Goal: Information Seeking & Learning: Find contact information

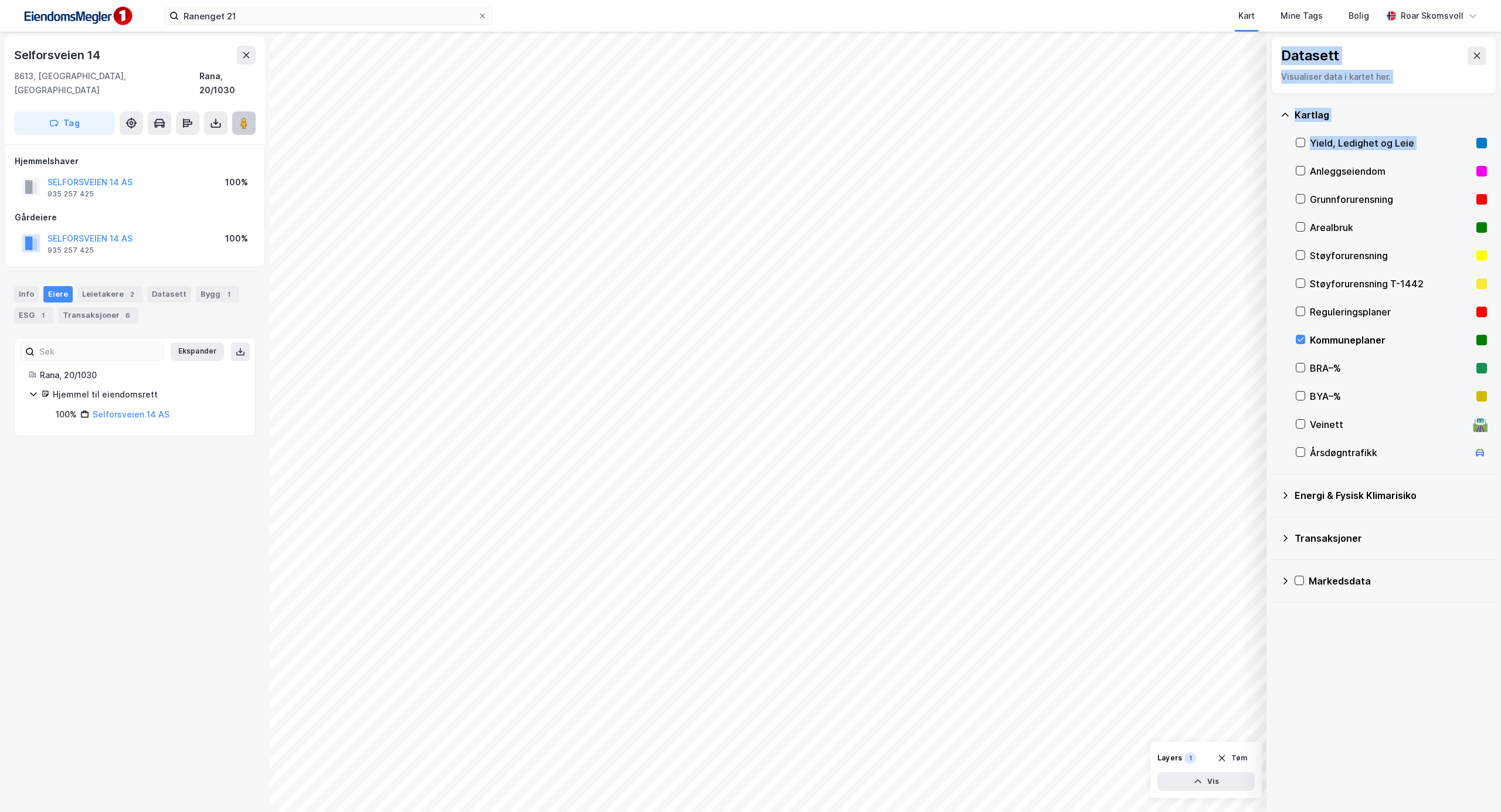
click at [253, 111] on button at bounding box center [244, 123] width 24 height 23
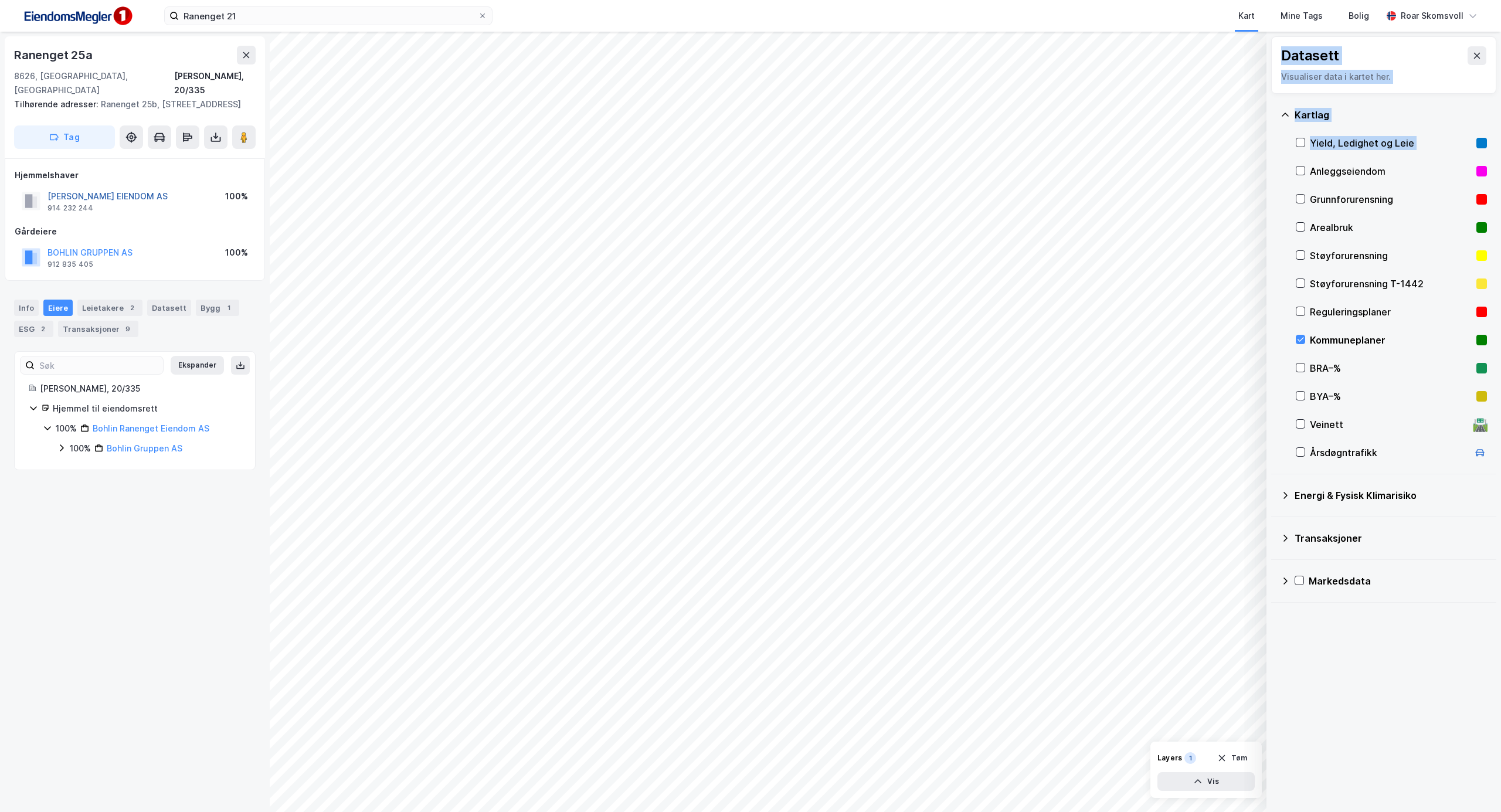
click at [0, 0] on button "[PERSON_NAME] EIENDOM AS" at bounding box center [0, 0] width 0 height 0
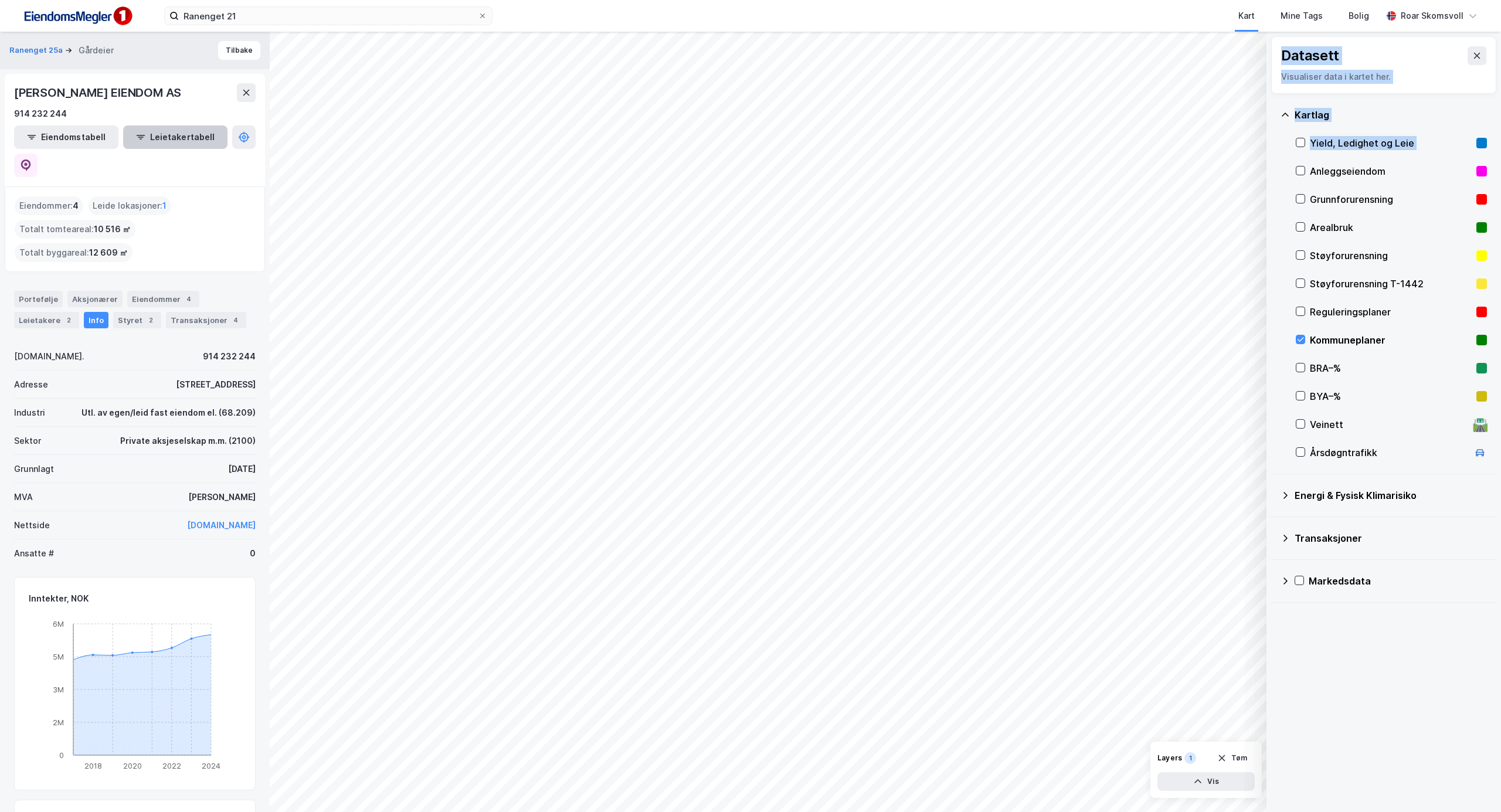
click at [175, 139] on button "Leietakertabell" at bounding box center [175, 137] width 104 height 23
click at [233, 55] on button "Tilbake" at bounding box center [239, 50] width 42 height 19
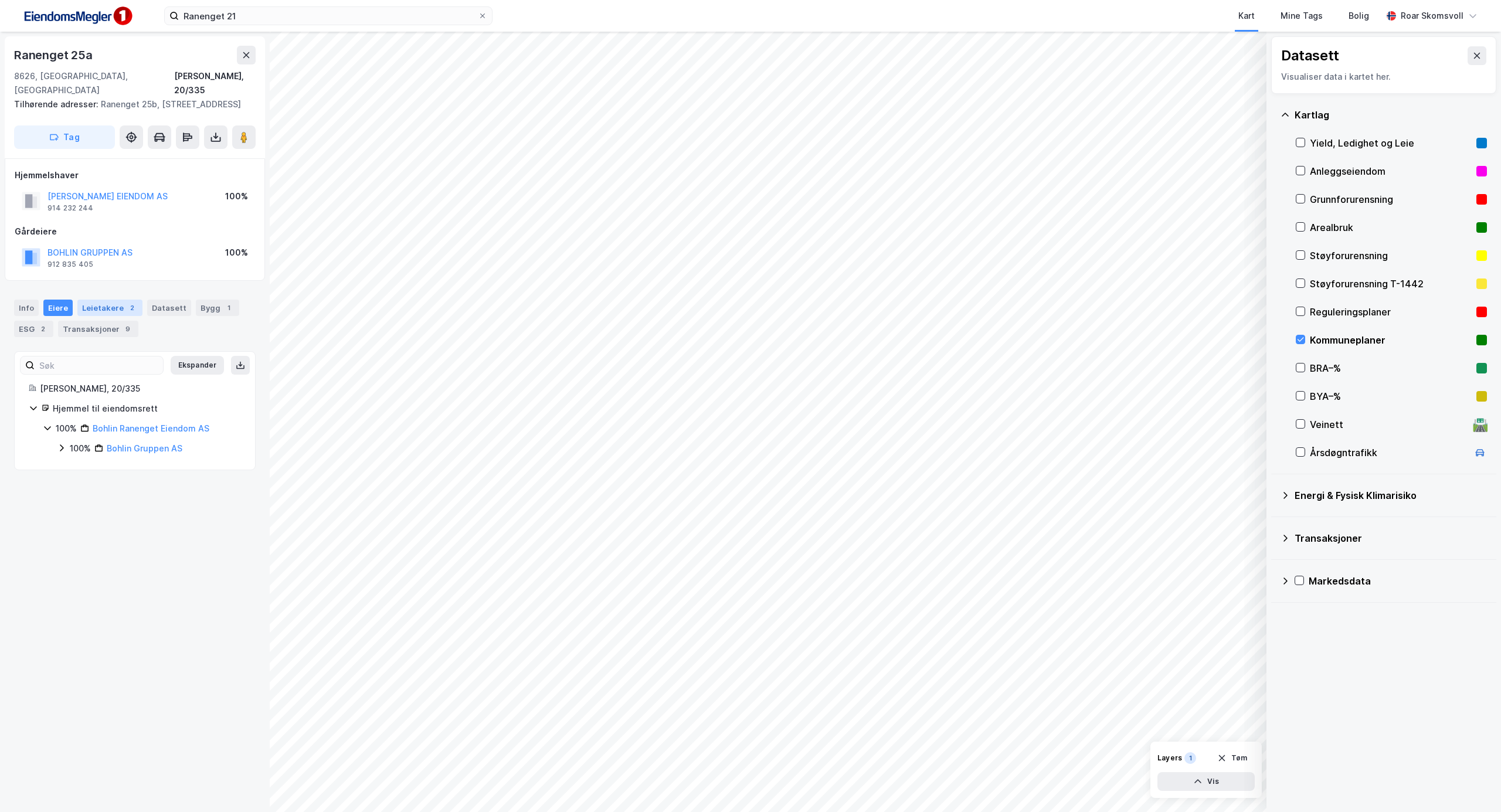
click at [95, 307] on div "Leietakere 2" at bounding box center [110, 307] width 65 height 16
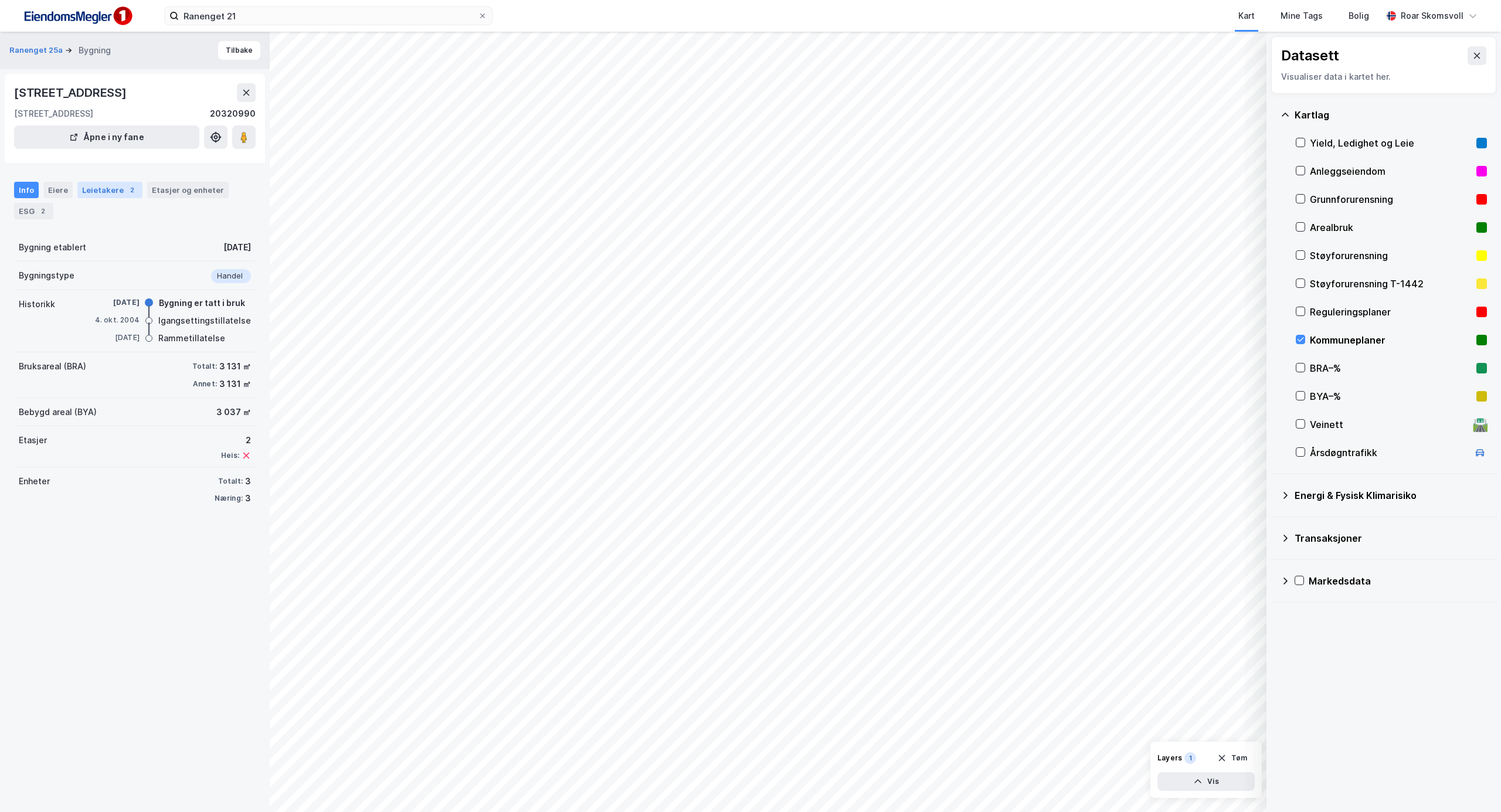
click at [88, 195] on div "Leietakere 2" at bounding box center [110, 189] width 65 height 16
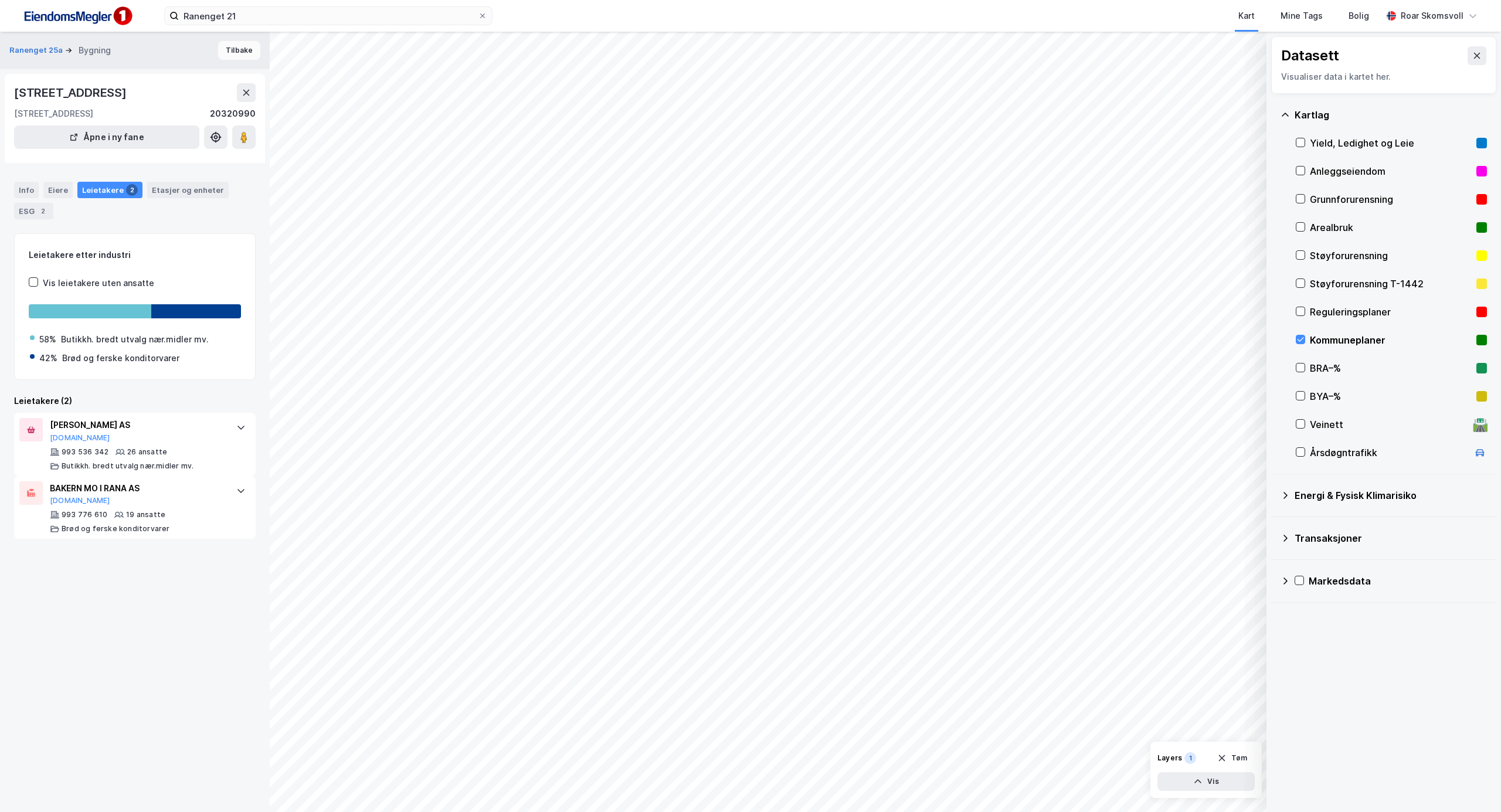
click at [220, 50] on button "Tilbake" at bounding box center [239, 50] width 42 height 19
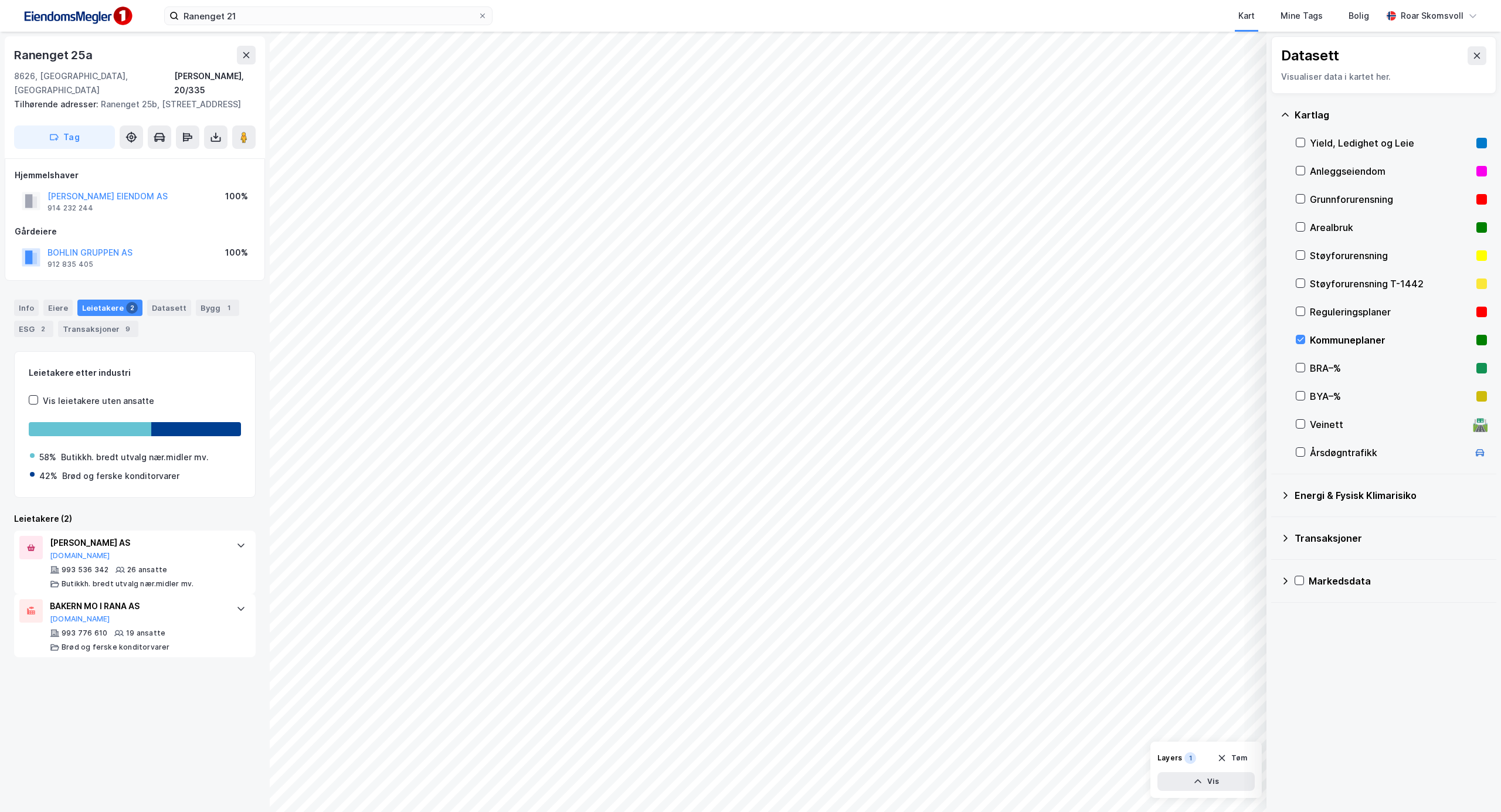
drag, startPoint x: 188, startPoint y: 197, endPoint x: 41, endPoint y: 199, distance: 147.0
click at [41, 199] on div "[PERSON_NAME] EIENDOM AS 914 232 244 100%" at bounding box center [135, 201] width 241 height 28
copy button "[PERSON_NAME] EIENDOM AS"
click at [136, 221] on div "Hjemmelshaver BOHLIN RANENGET EIENDOM AS 914 232 244 100% Gårdeiere BOHLIN GRUP…" at bounding box center [135, 220] width 241 height 103
click at [1347, 651] on div "Datasett Visualiser data i kartet her. [GEOGRAPHIC_DATA], Ledighet og Leie Anle…" at bounding box center [1383, 421] width 234 height 780
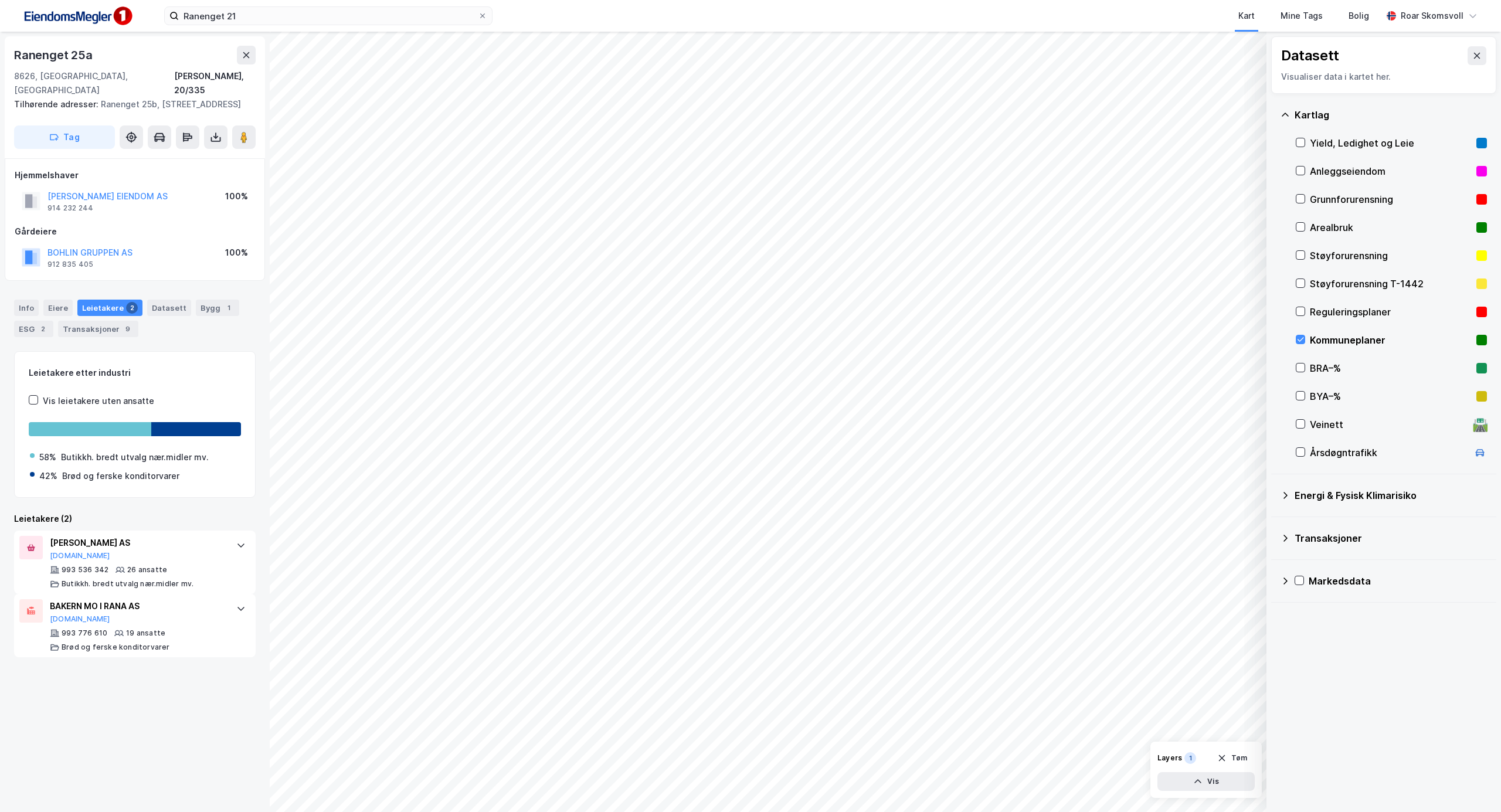
click at [109, 743] on div "Ranenget 25a 8626, [GEOGRAPHIC_DATA], [GEOGRAPHIC_DATA] Rana, 20/335 Tilhørende…" at bounding box center [135, 421] width 269 height 780
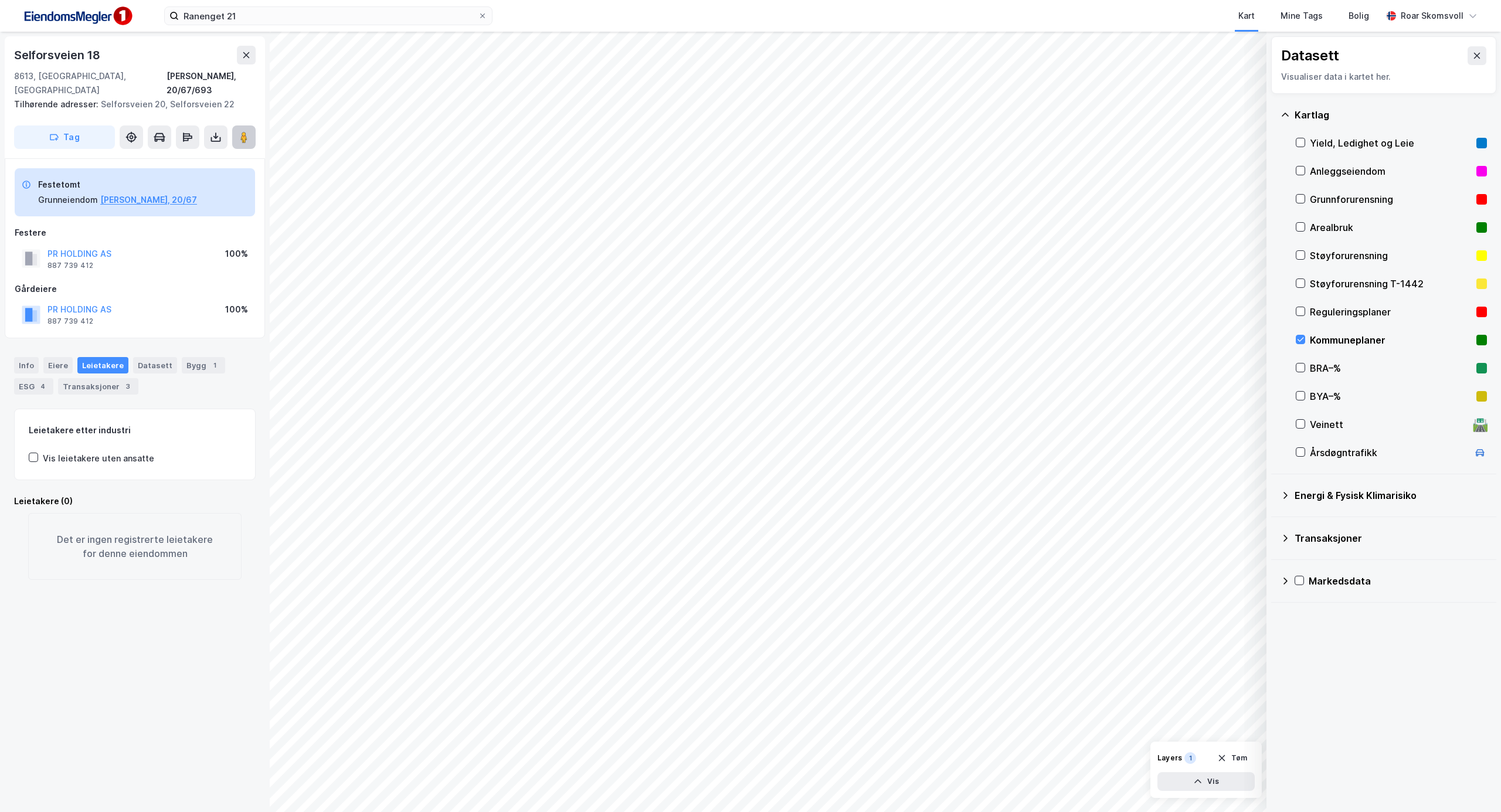
click at [243, 132] on image at bounding box center [244, 137] width 7 height 12
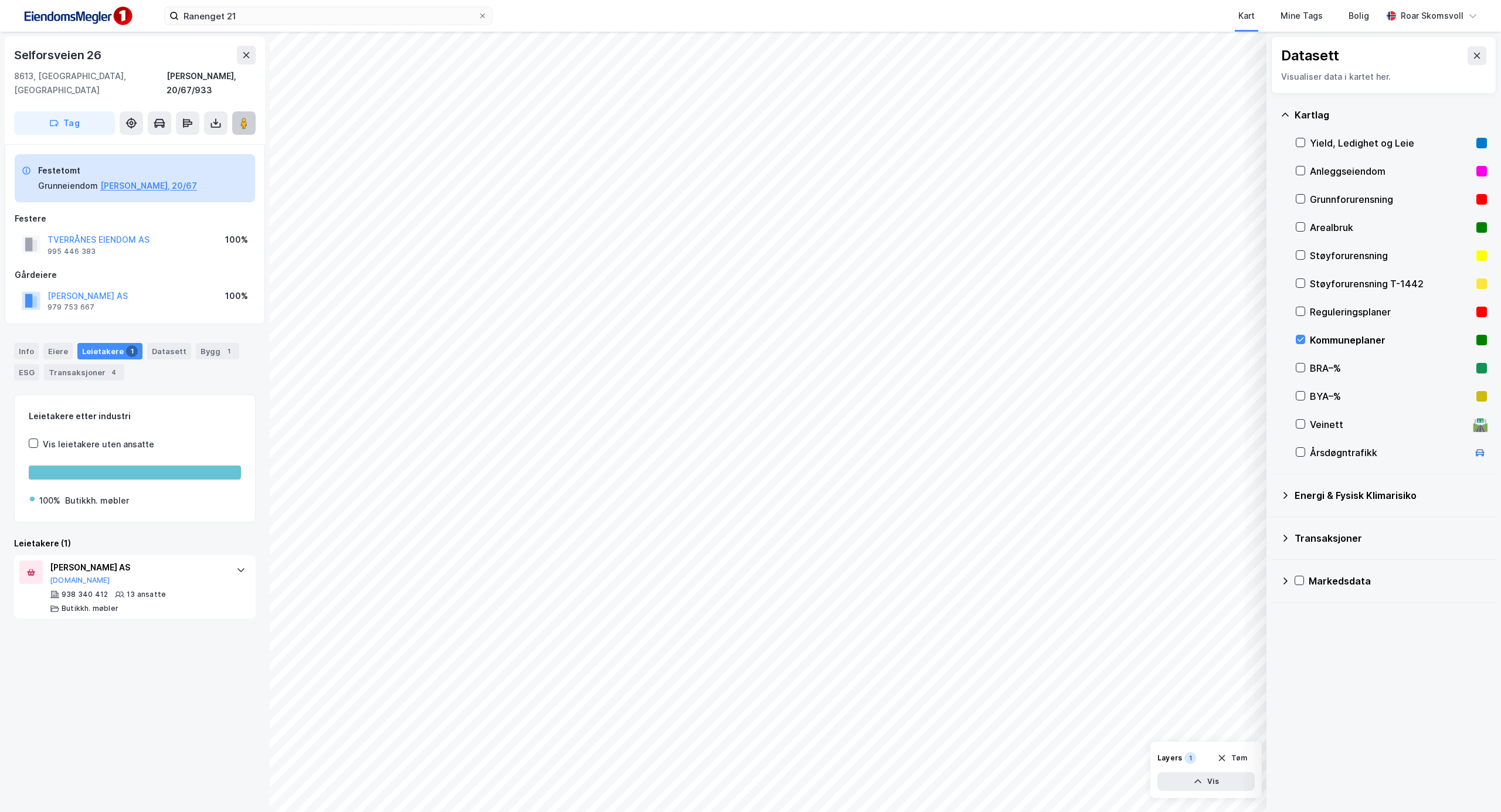
click at [247, 117] on image at bounding box center [244, 123] width 7 height 12
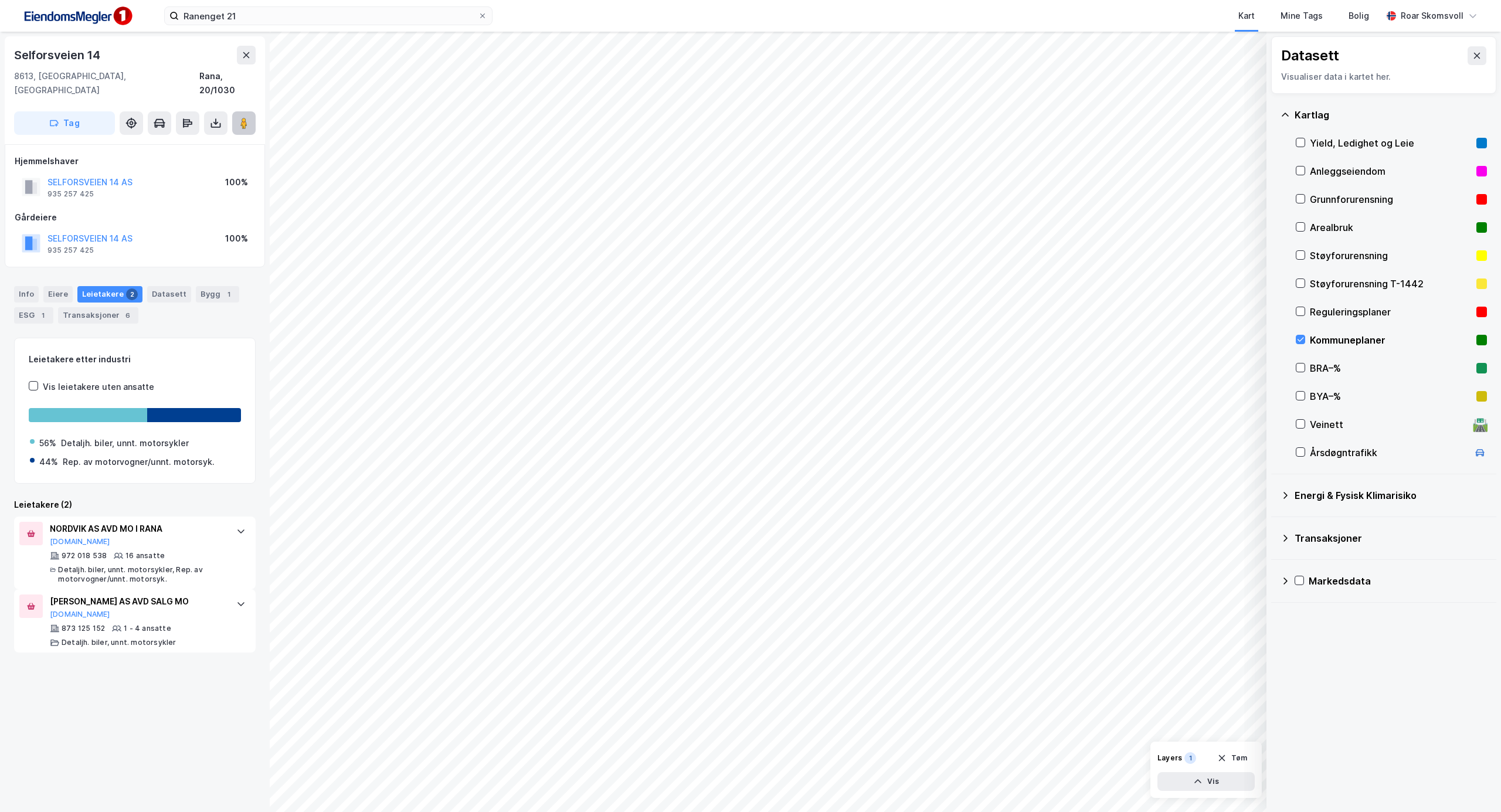
click at [241, 118] on button at bounding box center [244, 123] width 24 height 23
click at [57, 286] on div "Eiere" at bounding box center [57, 294] width 29 height 16
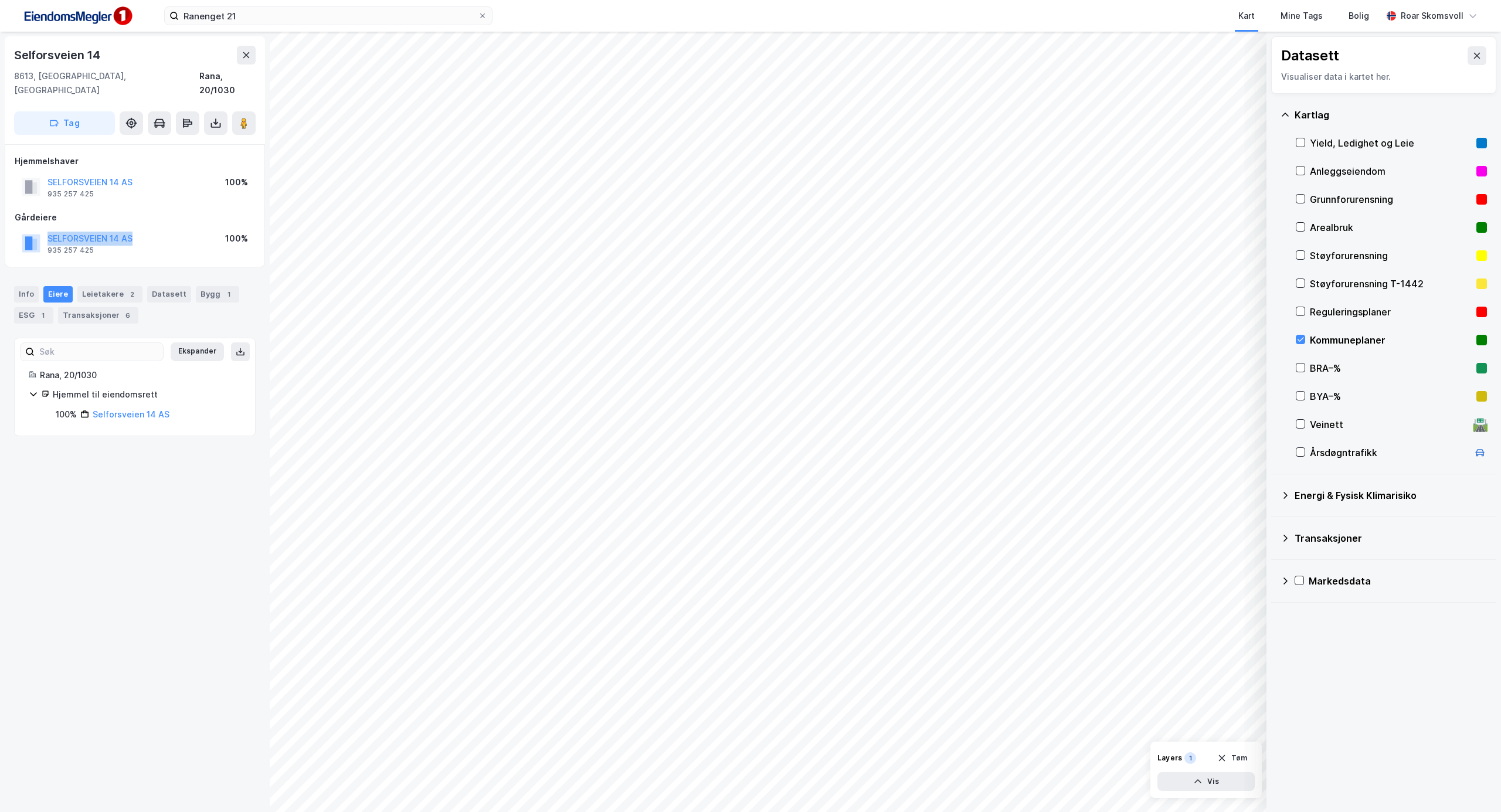
drag, startPoint x: 165, startPoint y: 222, endPoint x: 48, endPoint y: 229, distance: 117.2
click at [48, 229] on div "SELFORSVEIEN 14 AS 935 257 425 100%" at bounding box center [135, 244] width 241 height 28
copy button "SELFORSVEIEN 14 AS"
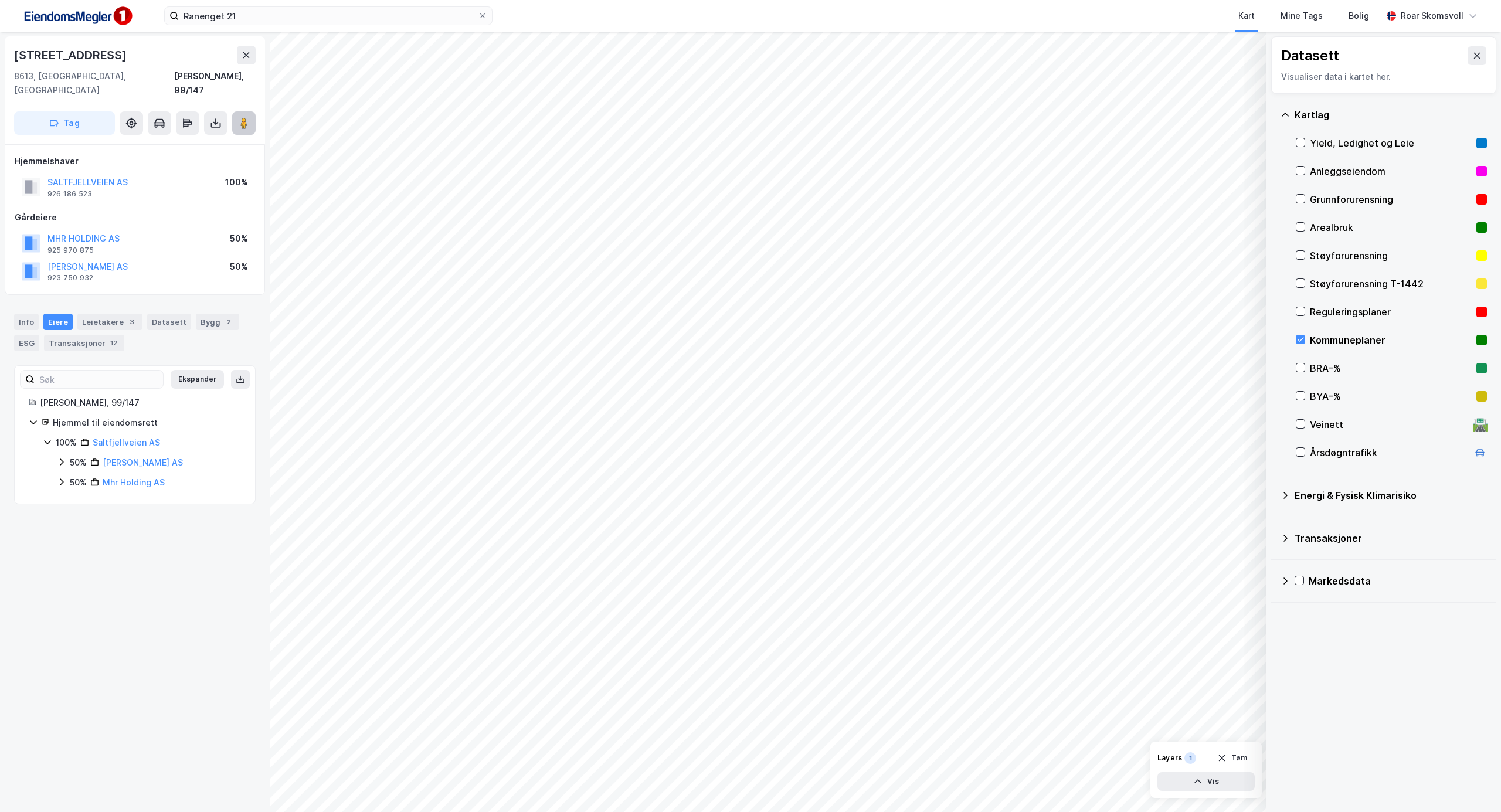
click at [249, 117] on icon at bounding box center [244, 123] width 12 height 12
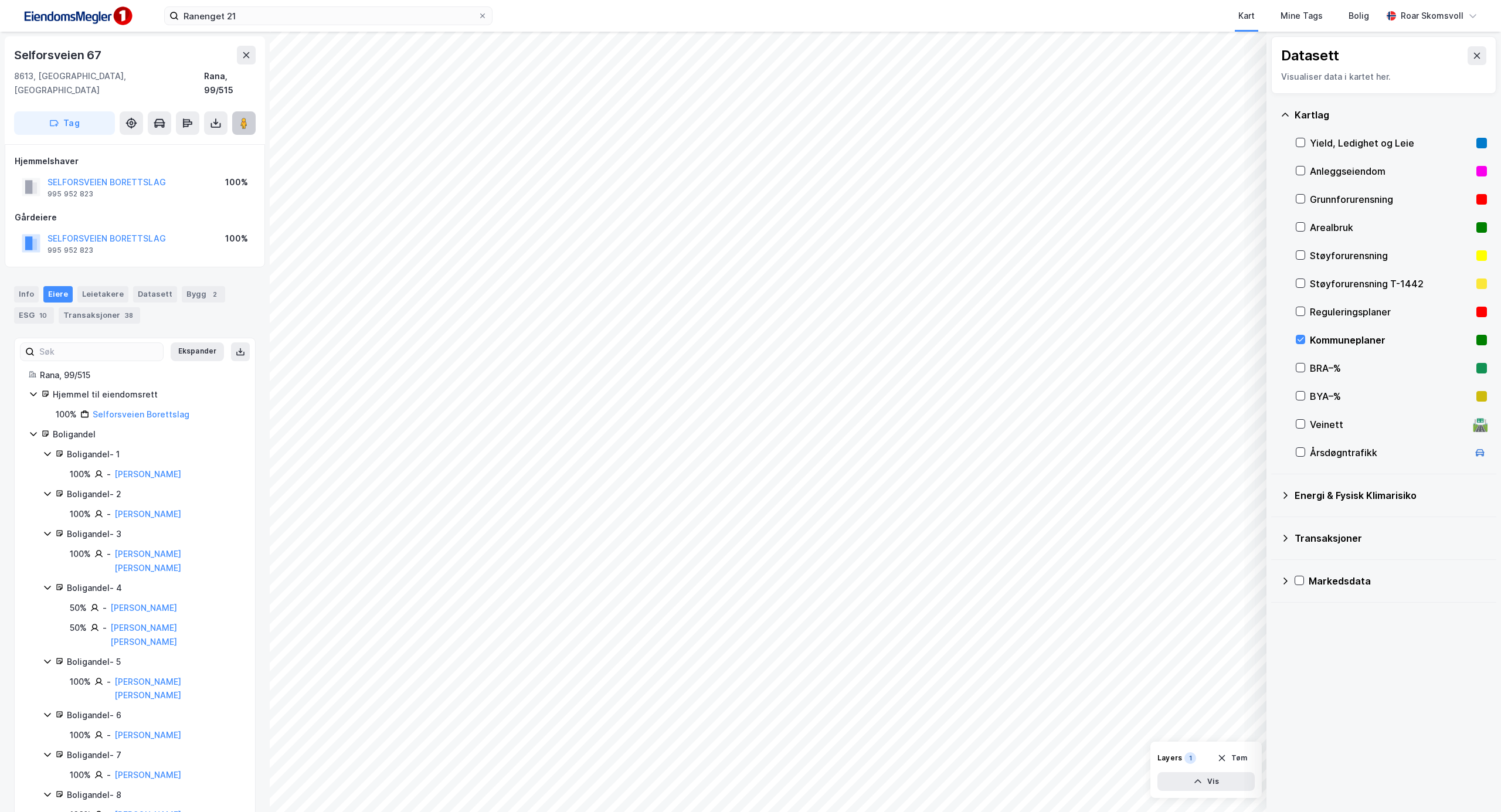
click at [243, 117] on image at bounding box center [244, 123] width 7 height 12
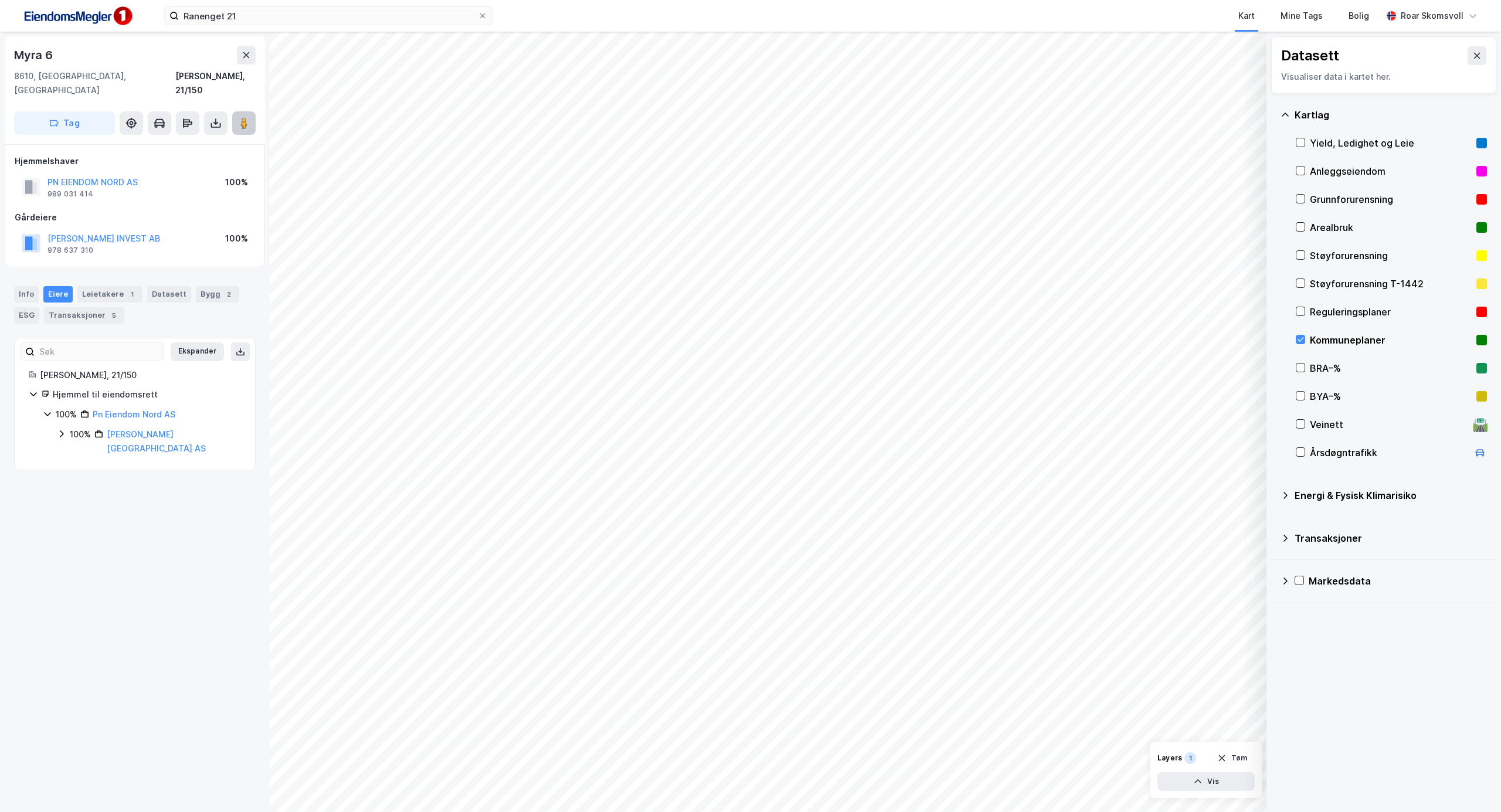
click at [245, 117] on image at bounding box center [244, 123] width 7 height 12
click at [239, 368] on div "Rana, 21/150 Hjemmel til eiendomsrett 100% Pn Eiendom Nord AS 100% [PERSON_NAME…" at bounding box center [135, 412] width 241 height 88
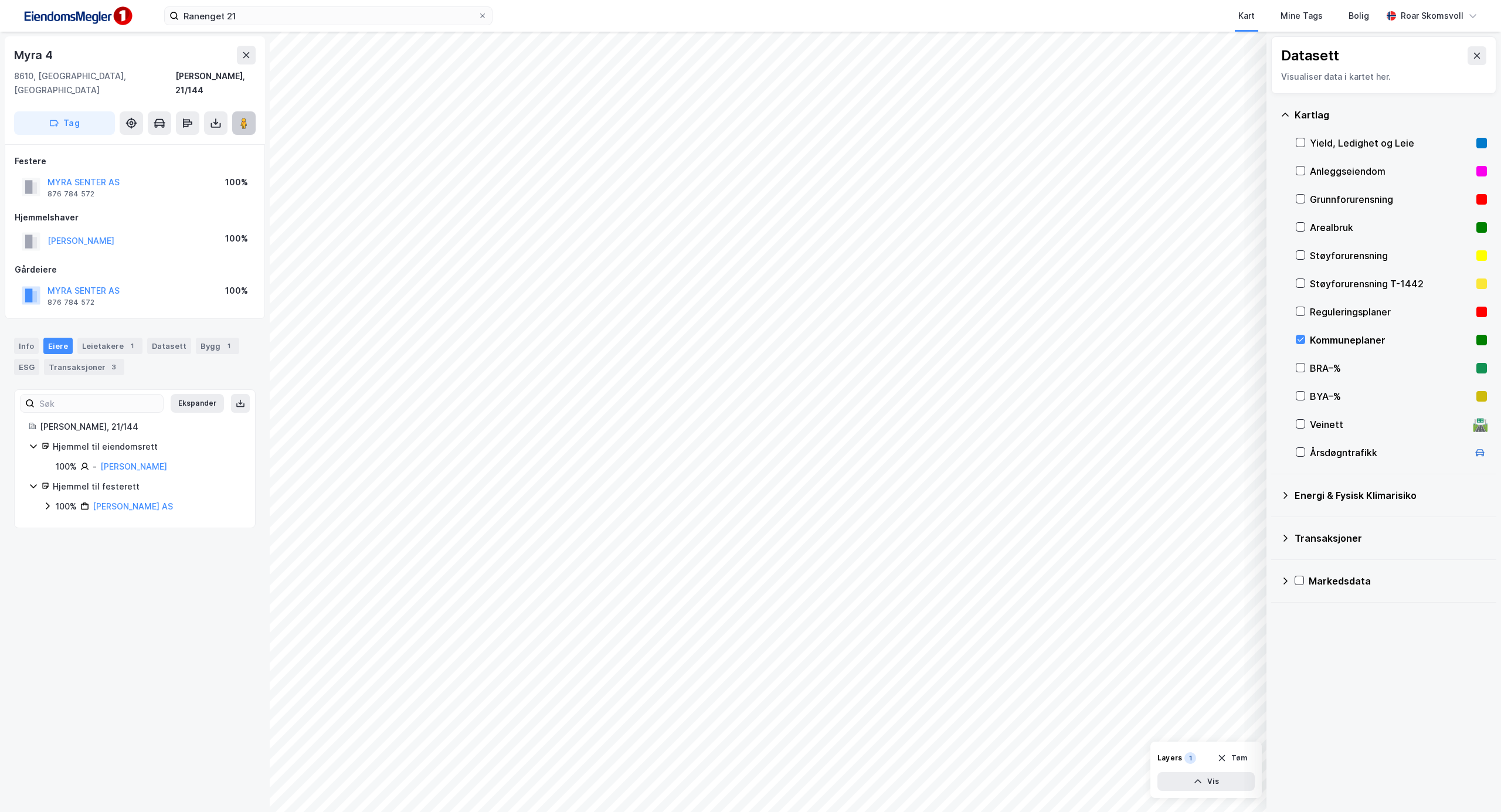
click at [244, 117] on image at bounding box center [244, 123] width 7 height 12
click at [45, 501] on icon at bounding box center [48, 506] width 9 height 9
click at [62, 561] on icon at bounding box center [62, 565] width 9 height 9
drag, startPoint x: 179, startPoint y: 575, endPoint x: 127, endPoint y: 575, distance: 52.0
click at [127, 579] on div "100% - [PERSON_NAME]" at bounding box center [162, 586] width 157 height 14
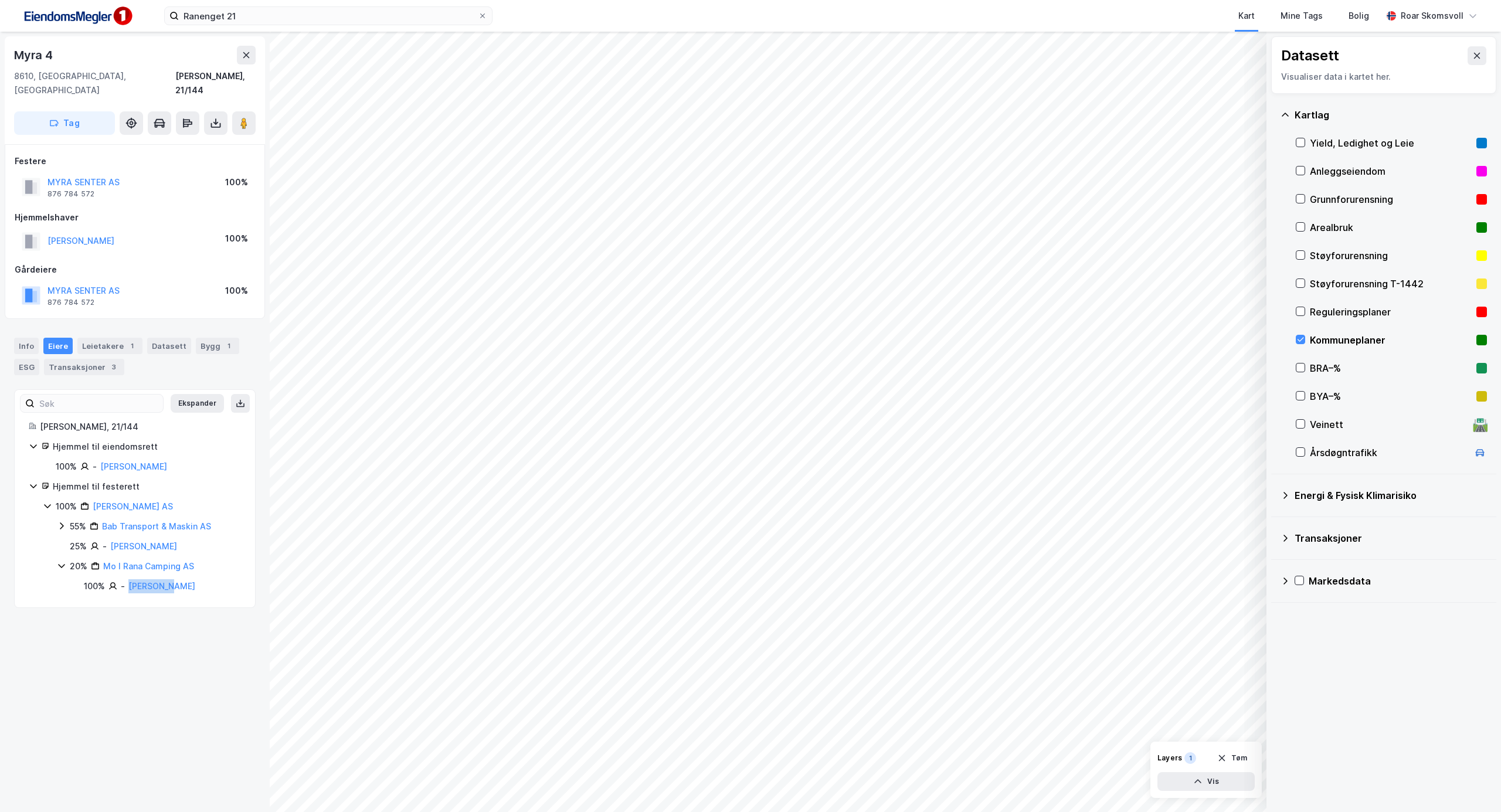
copy link "[PERSON_NAME]"
drag, startPoint x: 186, startPoint y: 535, endPoint x: 110, endPoint y: 537, distance: 76.0
click at [110, 540] on div "25% - [PERSON_NAME]" at bounding box center [155, 547] width 172 height 14
copy link "[PERSON_NAME]"
click at [34, 445] on icon at bounding box center [33, 446] width 6 height 4
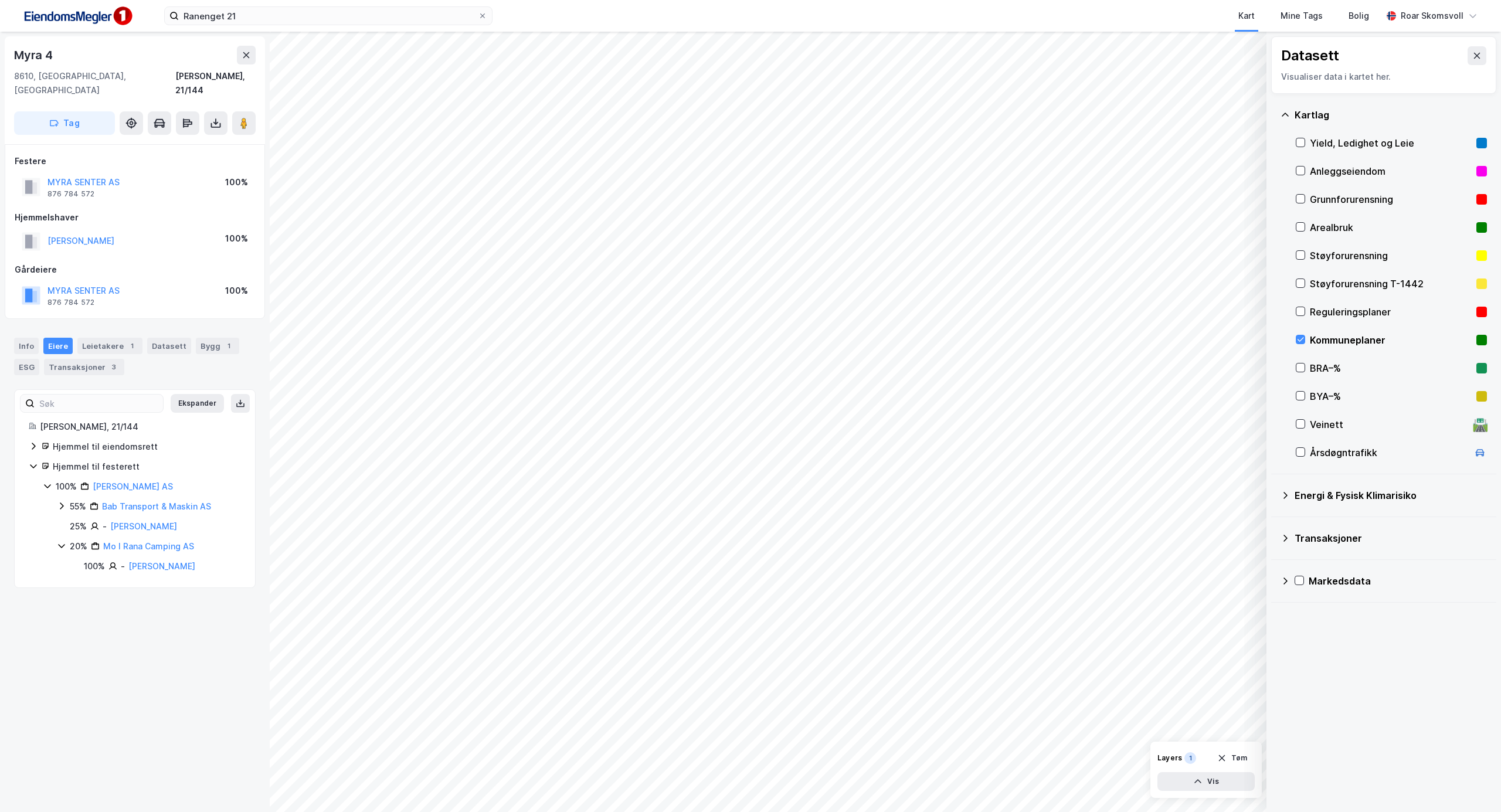
click at [36, 461] on icon at bounding box center [34, 466] width 9 height 9
click at [36, 442] on icon at bounding box center [34, 446] width 9 height 9
drag, startPoint x: 134, startPoint y: 165, endPoint x: 43, endPoint y: 165, distance: 91.0
click at [43, 173] on div "MYRA SENTER AS 876 784 572 100%" at bounding box center [135, 187] width 241 height 28
copy button "MYRA SENTER AS"
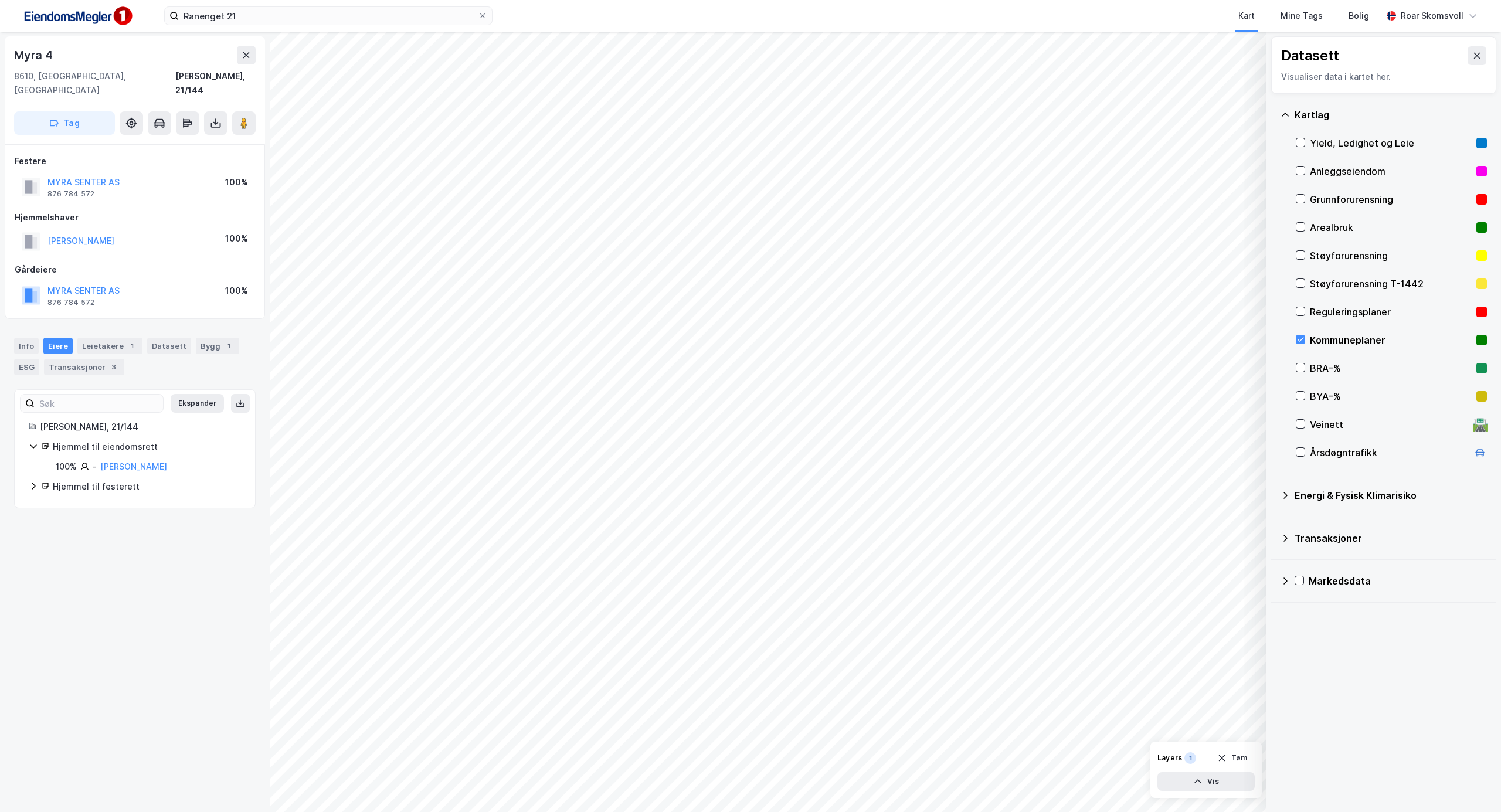
click at [29, 482] on icon at bounding box center [34, 486] width 9 height 9
click at [60, 521] on icon at bounding box center [62, 525] width 9 height 9
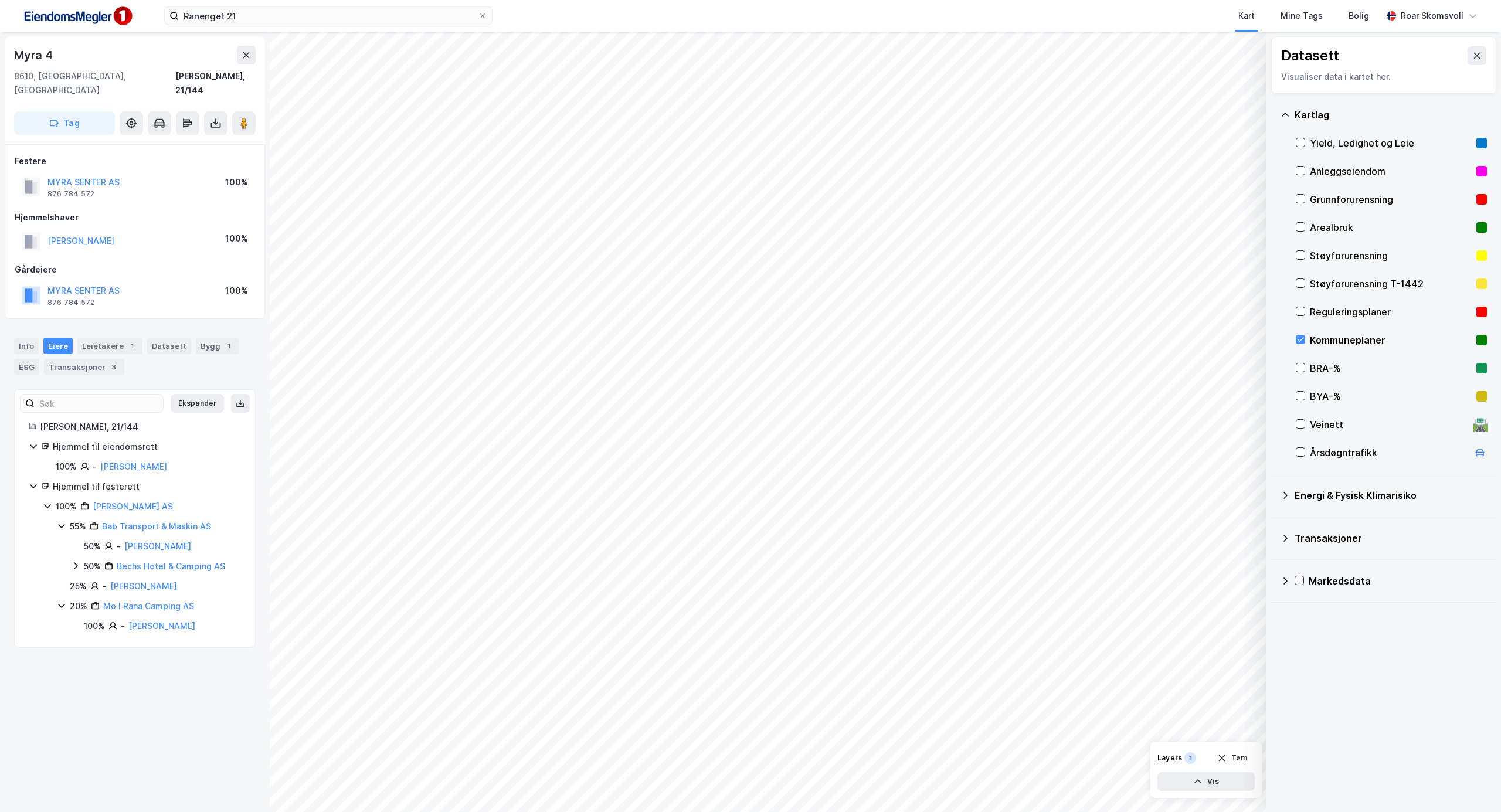
click at [74, 561] on icon at bounding box center [76, 565] width 9 height 9
click at [60, 641] on icon at bounding box center [62, 645] width 9 height 9
click at [57, 641] on icon at bounding box center [62, 645] width 9 height 9
click at [62, 641] on icon at bounding box center [62, 645] width 9 height 9
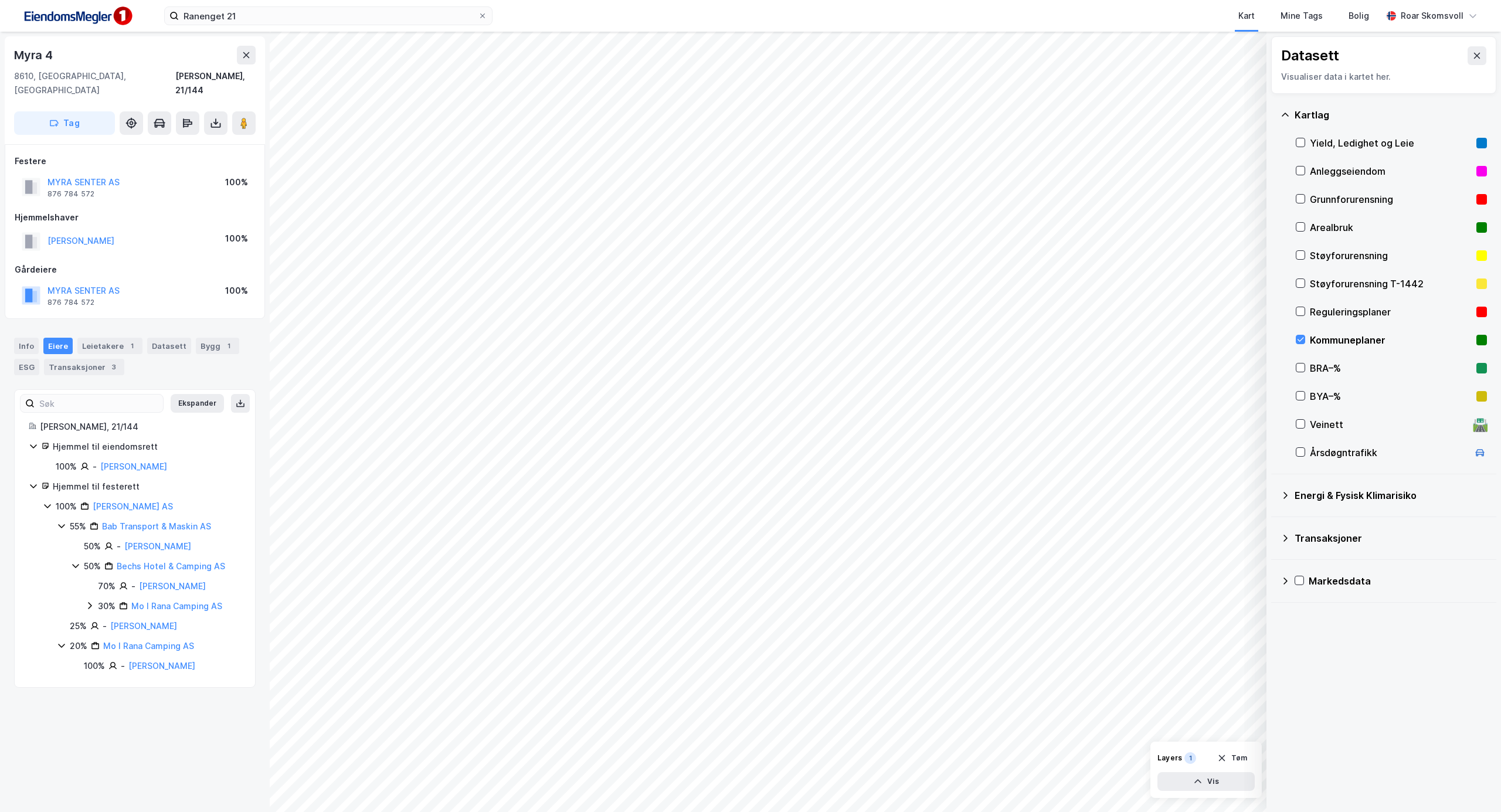
click at [89, 601] on icon at bounding box center [90, 605] width 9 height 9
